Goal: Task Accomplishment & Management: Manage account settings

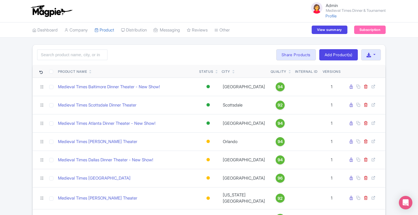
scroll to position [68, 0]
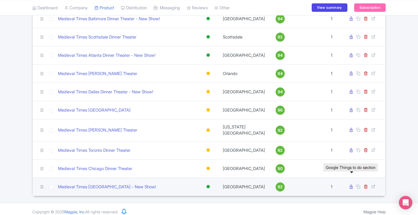
click at [353, 185] on icon at bounding box center [351, 187] width 3 height 4
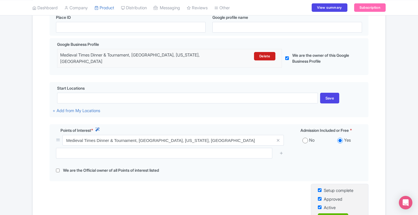
scroll to position [135, 0]
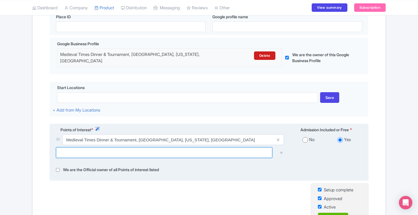
click at [170, 152] on input "text" at bounding box center [164, 153] width 217 height 11
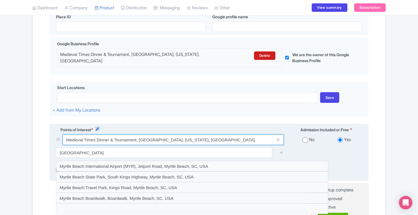
drag, startPoint x: 66, startPoint y: 141, endPoint x: 241, endPoint y: 135, distance: 175.0
click at [241, 135] on div "Points of Interest * Admission Included or Free * Medieval Times Dinner & Tourn…" at bounding box center [209, 152] width 319 height 57
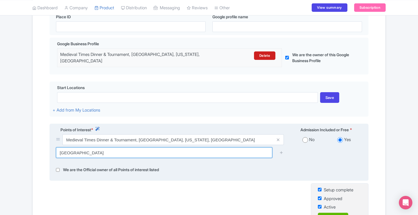
click at [102, 155] on input "myrtle beach" at bounding box center [164, 153] width 217 height 11
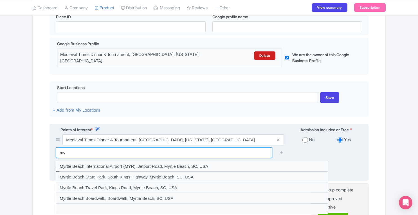
type input "m"
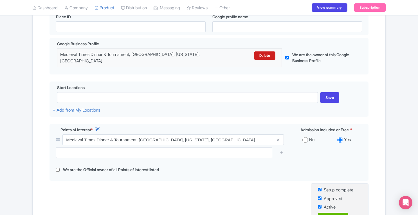
click at [405, 78] on div "← Back to Products Medieval Times Myrtle Beach Dinner Theater - New Show! ID# J…" at bounding box center [209, 84] width 418 height 349
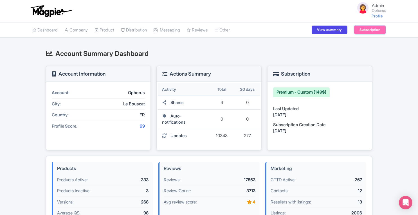
click at [371, 27] on link "Subscription" at bounding box center [371, 30] width 32 height 8
click at [116, 58] on link "Rate Sheets" at bounding box center [122, 61] width 54 height 9
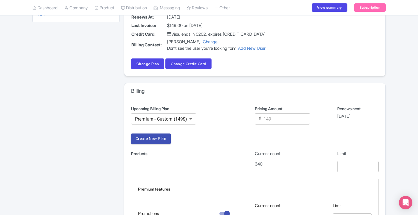
scroll to position [46, 0]
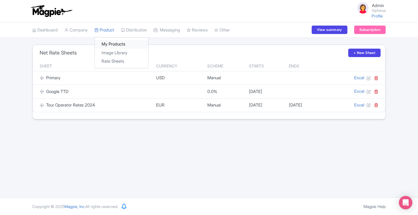
click at [110, 41] on link "My Products" at bounding box center [122, 44] width 54 height 9
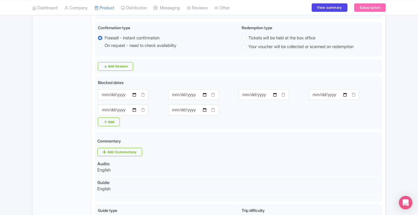
scroll to position [190, 0]
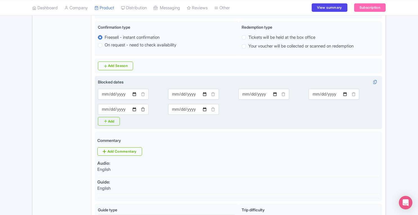
click at [144, 110] on icon at bounding box center [143, 109] width 4 height 4
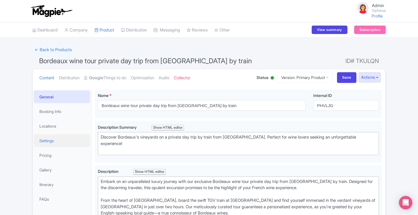
click at [48, 144] on link "Settings" at bounding box center [62, 141] width 56 height 13
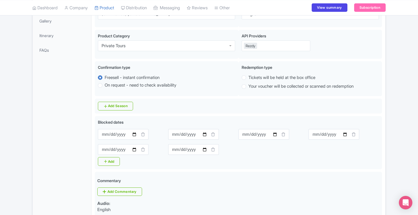
scroll to position [169, 0]
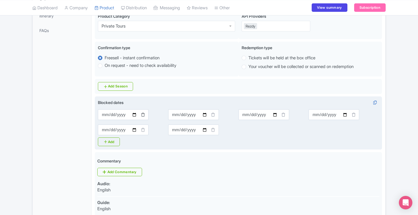
click at [142, 116] on icon at bounding box center [143, 115] width 4 height 4
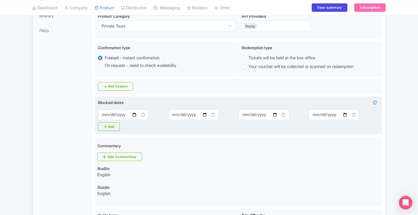
click at [142, 116] on icon at bounding box center [143, 115] width 4 height 4
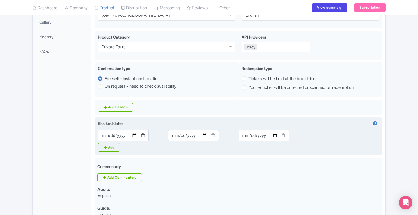
click at [143, 136] on icon at bounding box center [143, 135] width 4 height 4
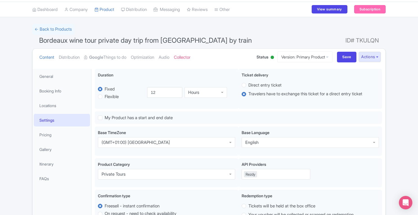
scroll to position [0, 0]
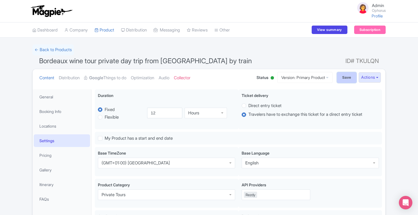
click at [339, 79] on input "Save" at bounding box center [347, 77] width 20 height 11
type input "Saving..."
click at [49, 96] on link "General" at bounding box center [62, 97] width 56 height 13
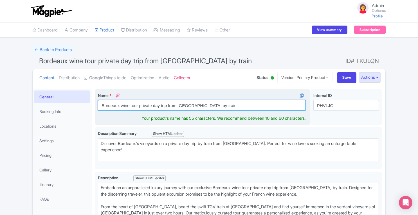
drag, startPoint x: 209, startPoint y: 105, endPoint x: 101, endPoint y: 112, distance: 108.9
click at [101, 112] on div "Name * i Bordeaux wine tour private day trip from Paris by train Your product's…" at bounding box center [203, 108] width 216 height 36
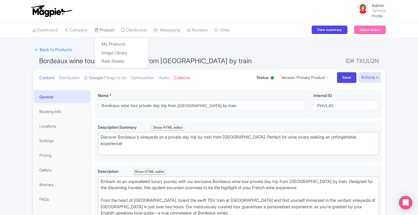
click at [113, 31] on link "Product" at bounding box center [105, 30] width 20 height 15
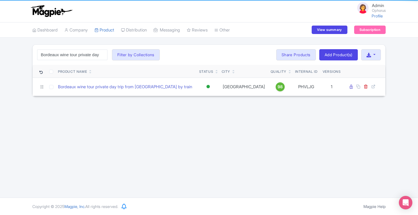
scroll to position [0, 41]
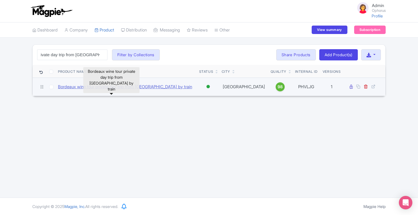
type input "Bordeaux wine tour private day trip from [GEOGRAPHIC_DATA] by train"
click at [134, 86] on link "Bordeaux wine tour private day trip from Paris by train" at bounding box center [125, 87] width 134 height 6
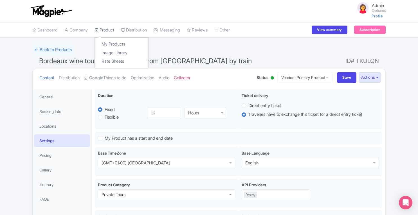
click at [113, 27] on link "Product" at bounding box center [105, 30] width 20 height 15
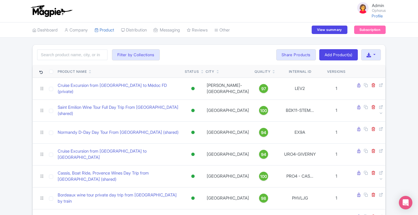
scroll to position [506, 0]
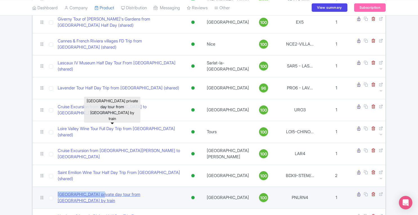
drag, startPoint x: 55, startPoint y: 117, endPoint x: 96, endPoint y: 116, distance: 40.8
click at [96, 187] on td "Loire Valley Castles private day tour from Paris by train" at bounding box center [118, 198] width 127 height 22
copy link "Loire Valley Castles"
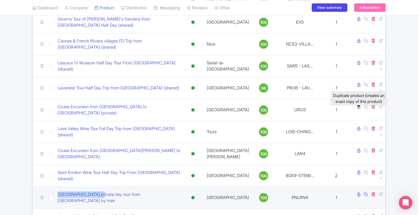
click at [364, 192] on icon at bounding box center [366, 194] width 4 height 4
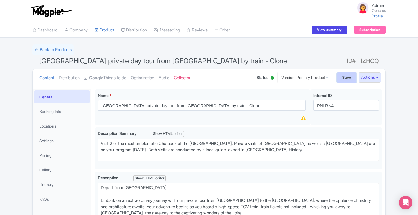
click at [341, 78] on input "Save" at bounding box center [347, 77] width 20 height 11
type input "Saving..."
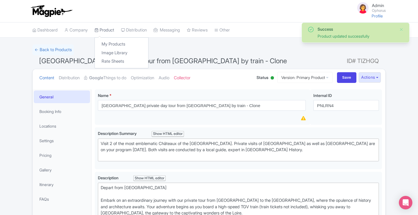
click at [107, 31] on link "Product" at bounding box center [105, 30] width 20 height 15
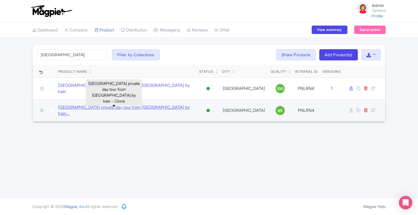
type input "[GEOGRAPHIC_DATA]"
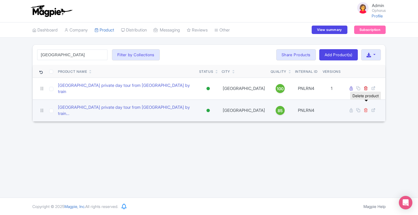
click at [367, 108] on icon at bounding box center [366, 110] width 4 height 4
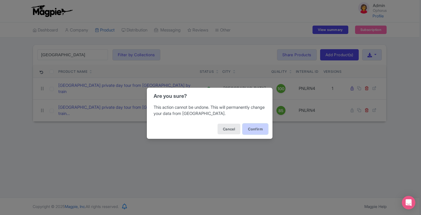
click at [253, 130] on button "Confirm" at bounding box center [254, 129] width 25 height 11
